Goal: Use online tool/utility: Utilize a website feature to perform a specific function

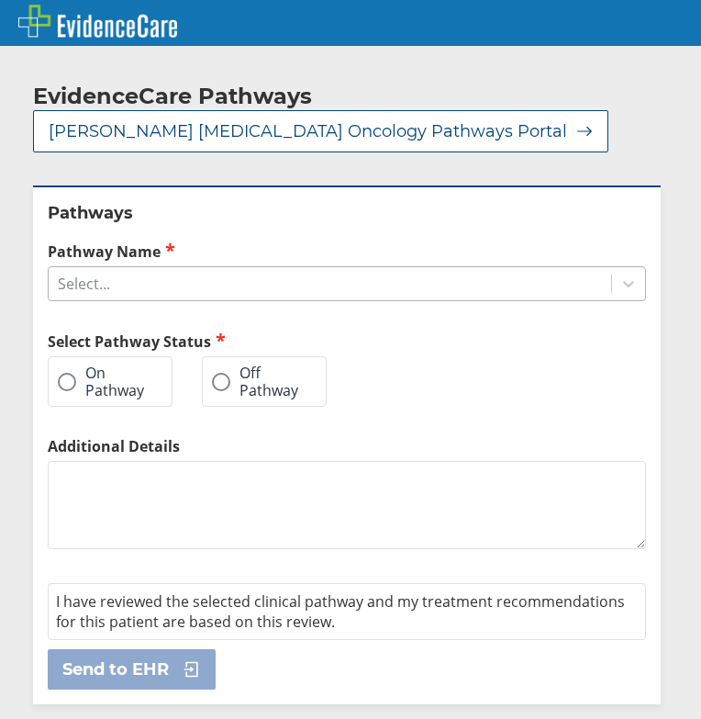
click at [230, 297] on div "Select..." at bounding box center [330, 283] width 563 height 31
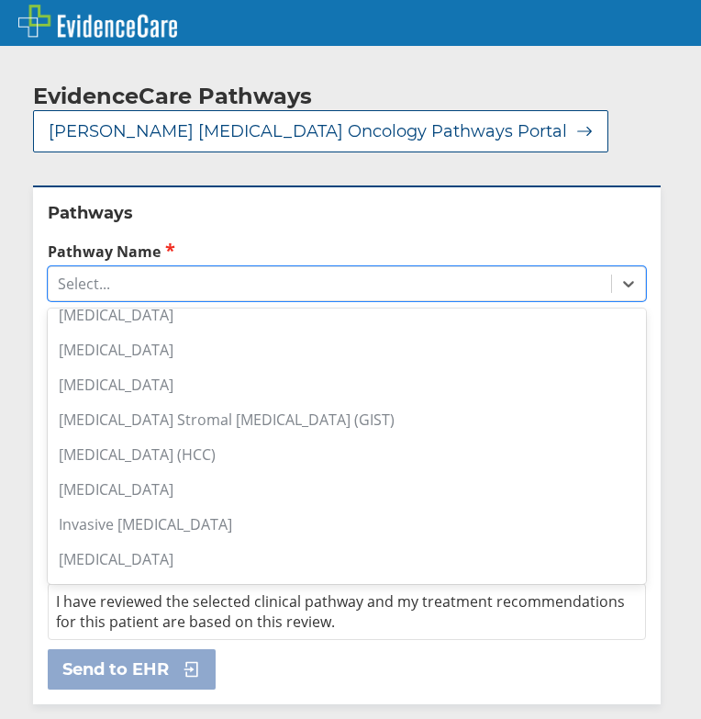
scroll to position [734, 0]
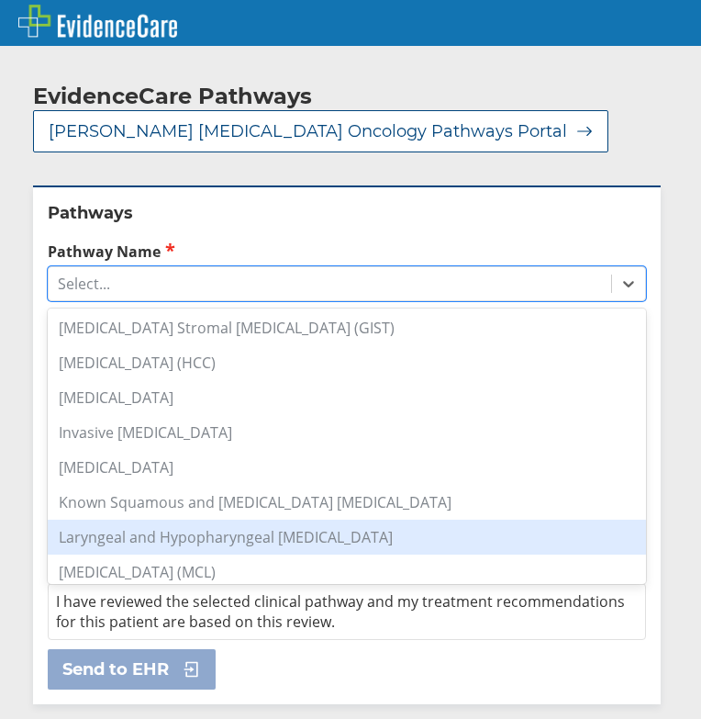
click at [308, 535] on div "Laryngeal and Hypopharyngeal [MEDICAL_DATA]" at bounding box center [347, 537] width 599 height 35
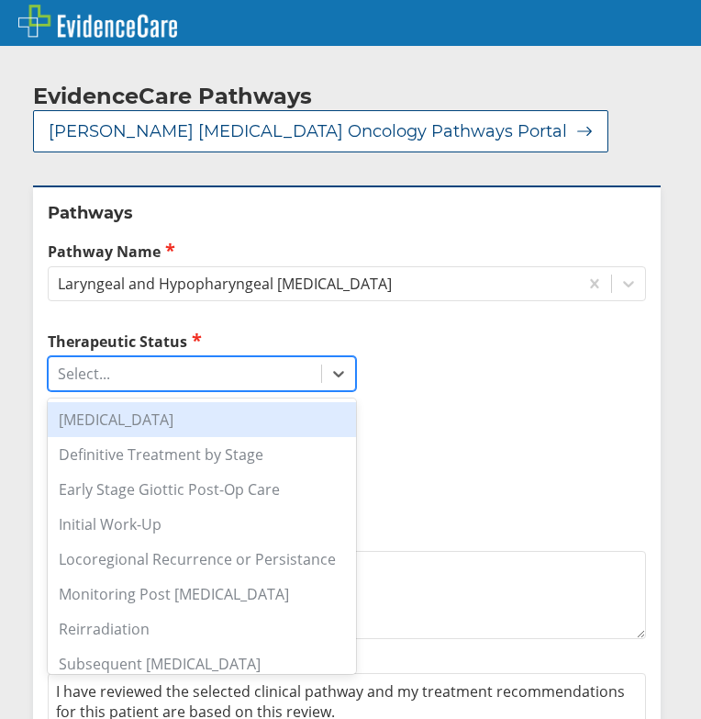
click at [189, 379] on div "Select..." at bounding box center [185, 373] width 273 height 31
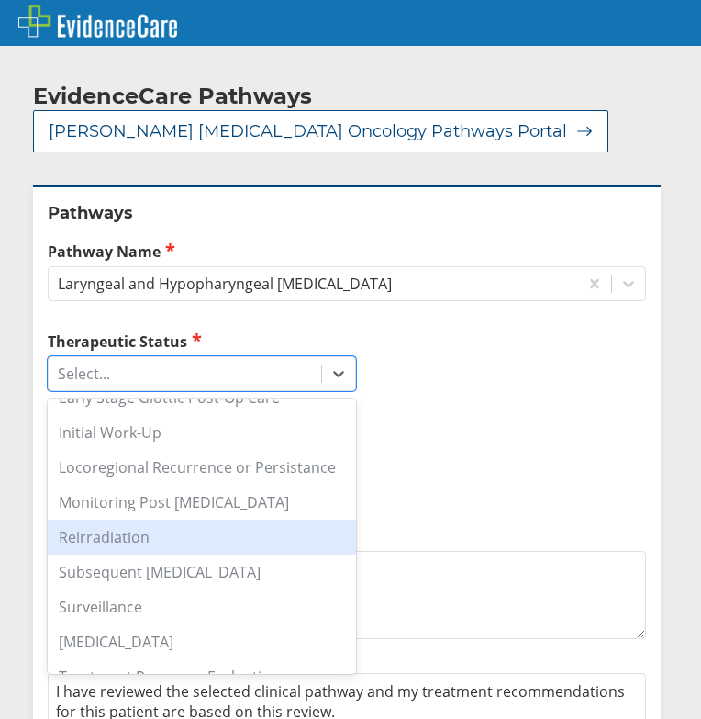
scroll to position [116, 0]
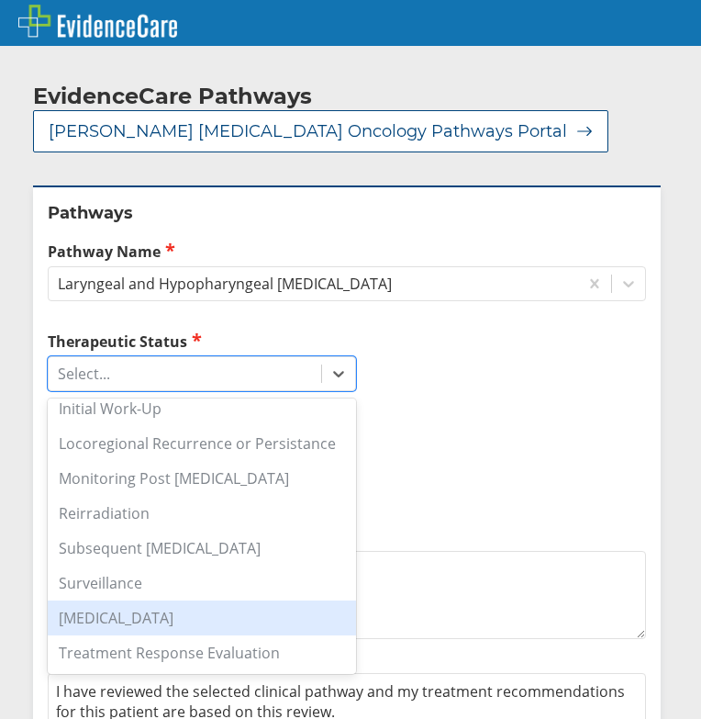
click at [237, 630] on div "[MEDICAL_DATA]" at bounding box center [202, 617] width 308 height 35
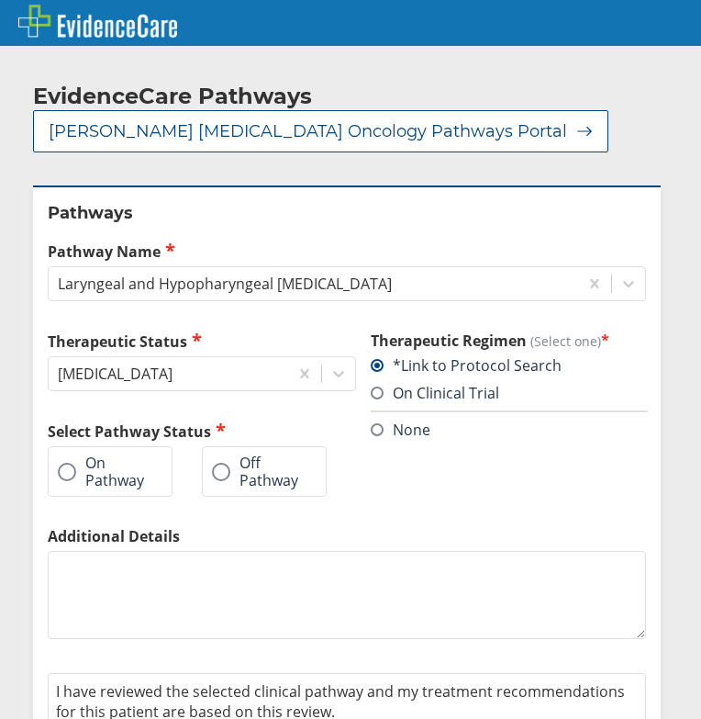
click at [77, 470] on label "On Pathway" at bounding box center [101, 471] width 86 height 34
click at [0, 0] on input "On Pathway" at bounding box center [0, 0] width 0 height 0
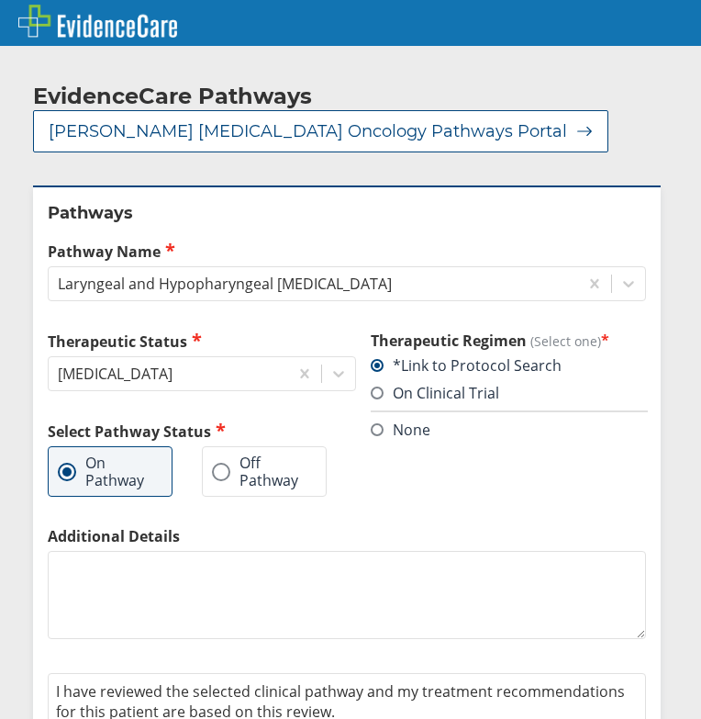
scroll to position [84, 0]
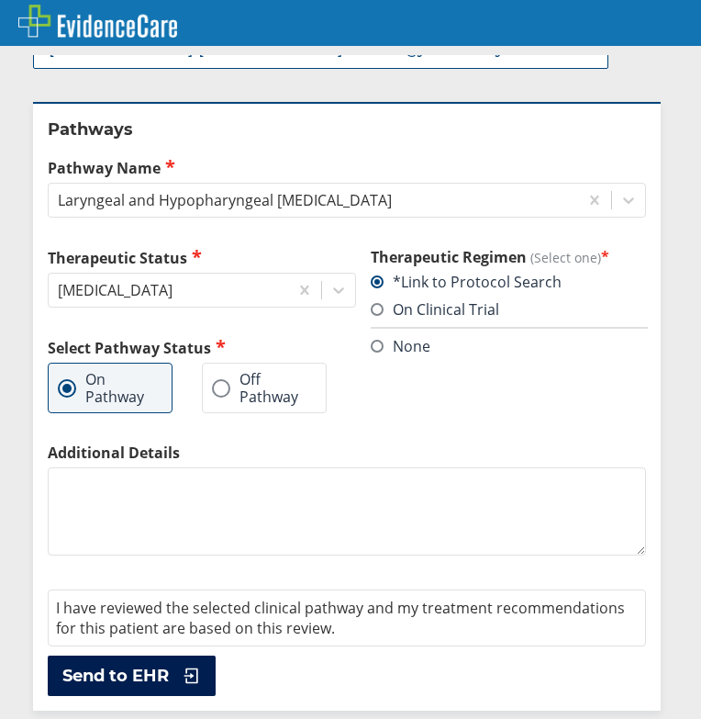
click at [139, 676] on span "Send to EHR" at bounding box center [115, 676] width 107 height 22
